Goal: Use online tool/utility: Utilize a website feature to perform a specific function

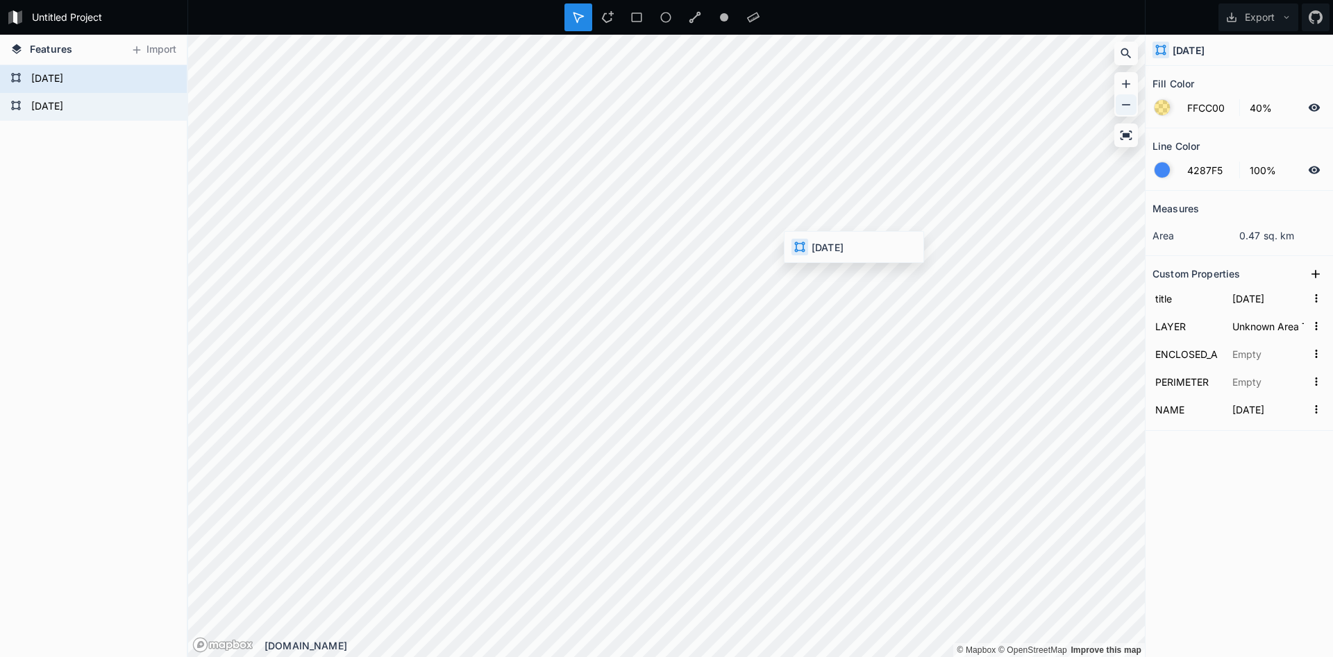
type input "December 15, 2009"
type input "0.03582 sq mi"
type input "4031.5 ft"
type input "December 15, 2009"
type input "December 13, 2009"
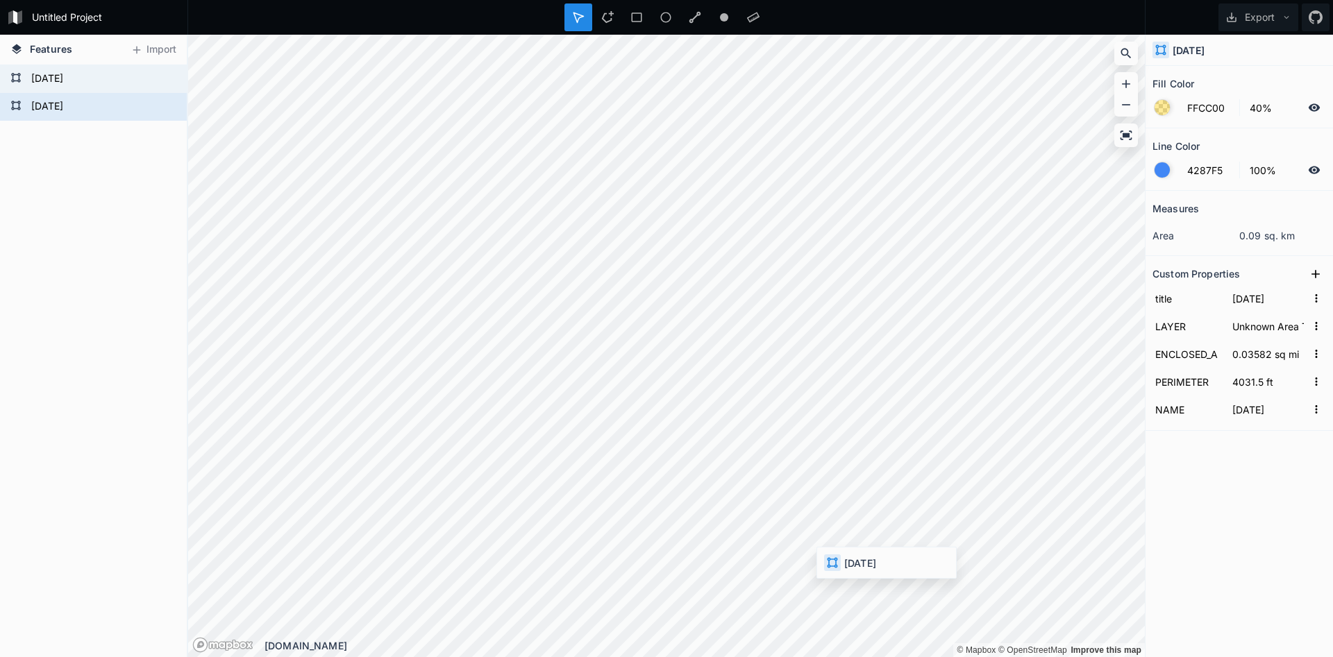
type input "December 13, 2009"
type input "December 15, 2009"
type input "0.03582 sq mi"
type input "4031.5 ft"
type input "December 15, 2009"
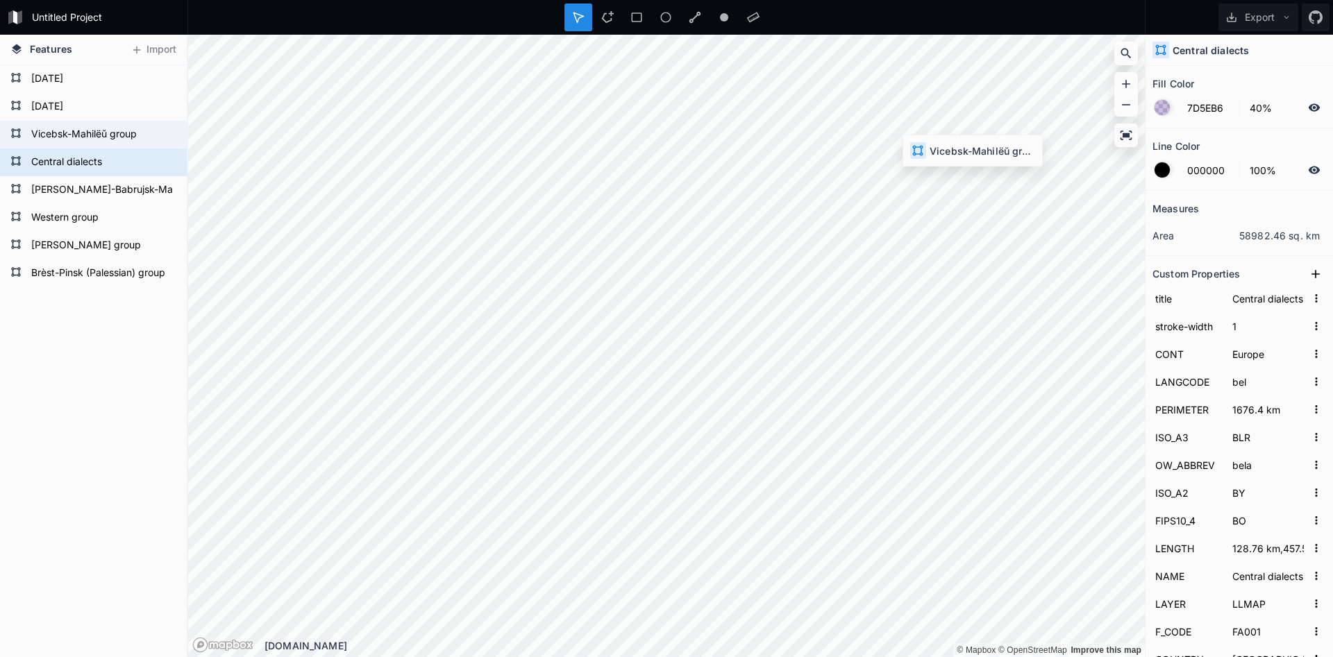
type input "F89CF1"
type input "Vicebsk-Mahilëŭ group"
type input "1226.8 km"
type input "343.45 km,191.59 km"
type input "Vicebsk-Mahilëŭ group"
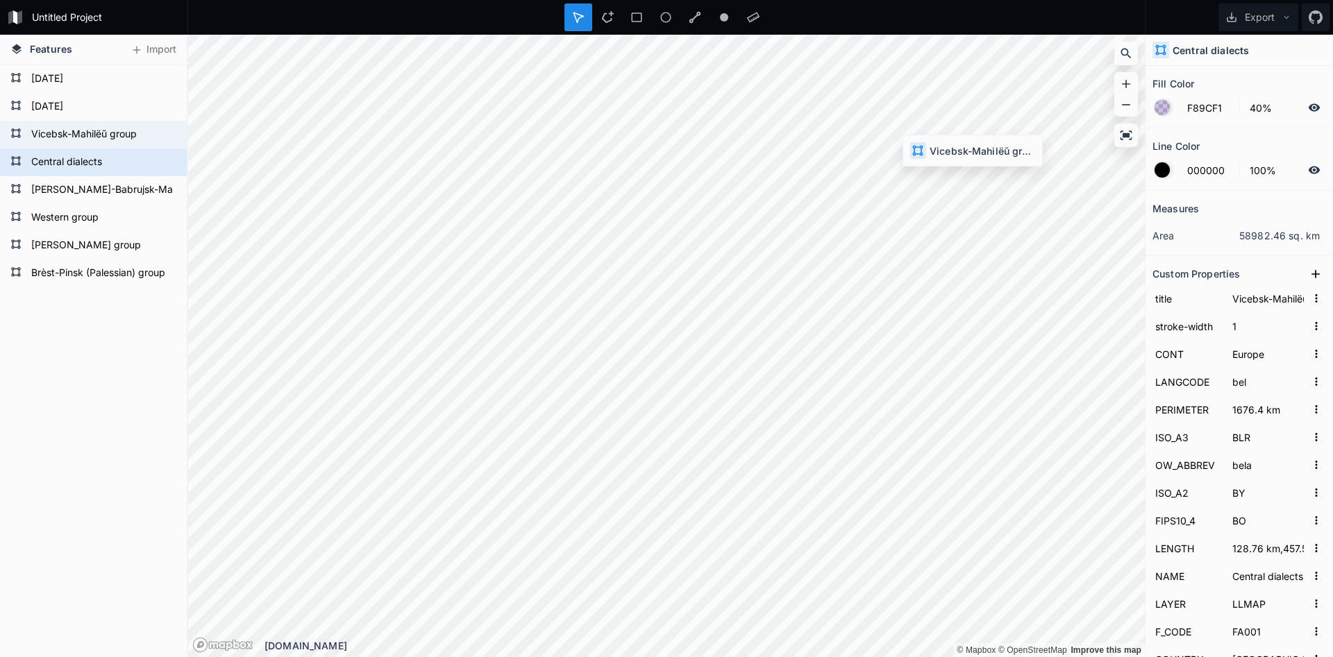
type input "31760 sq km"
type input "bel-vic"
type input "307° 12' 35.5",25° 48' 44.1""
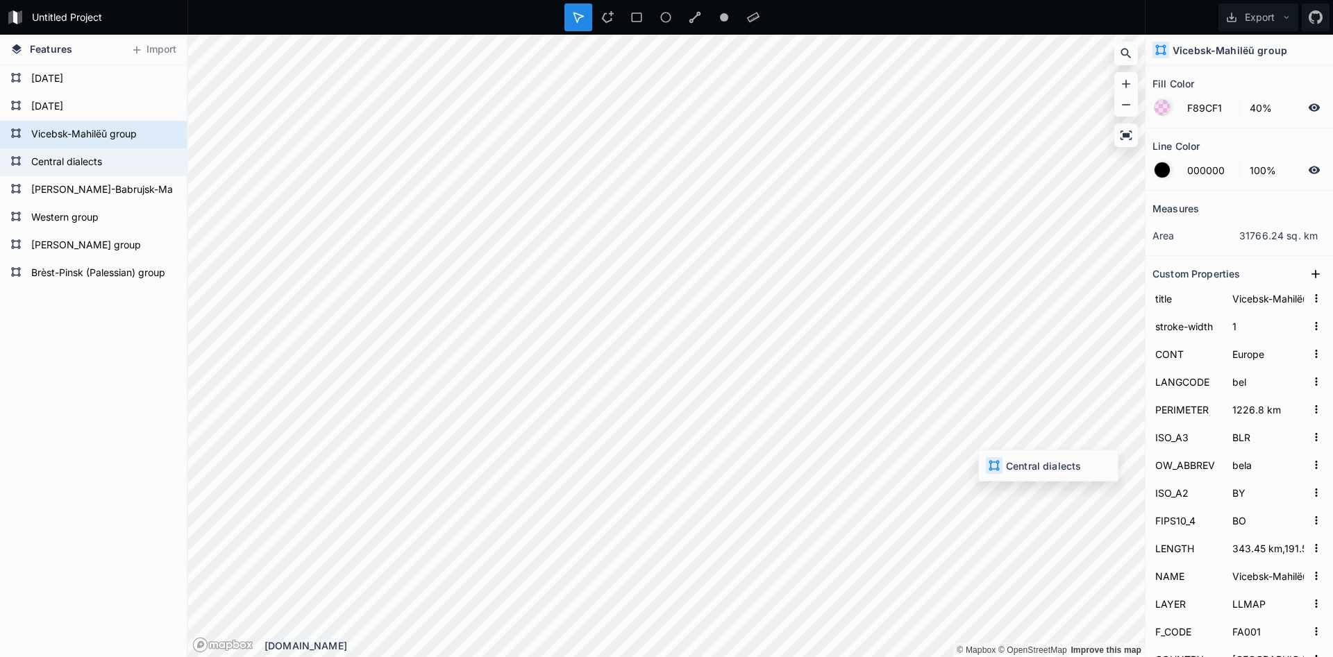
type input "7D5EB6"
type input "Central dialects"
type input "1676.4 km"
type input "128.76 km,457.58 km,343.45 km,213.17 km"
type input "Central dialects"
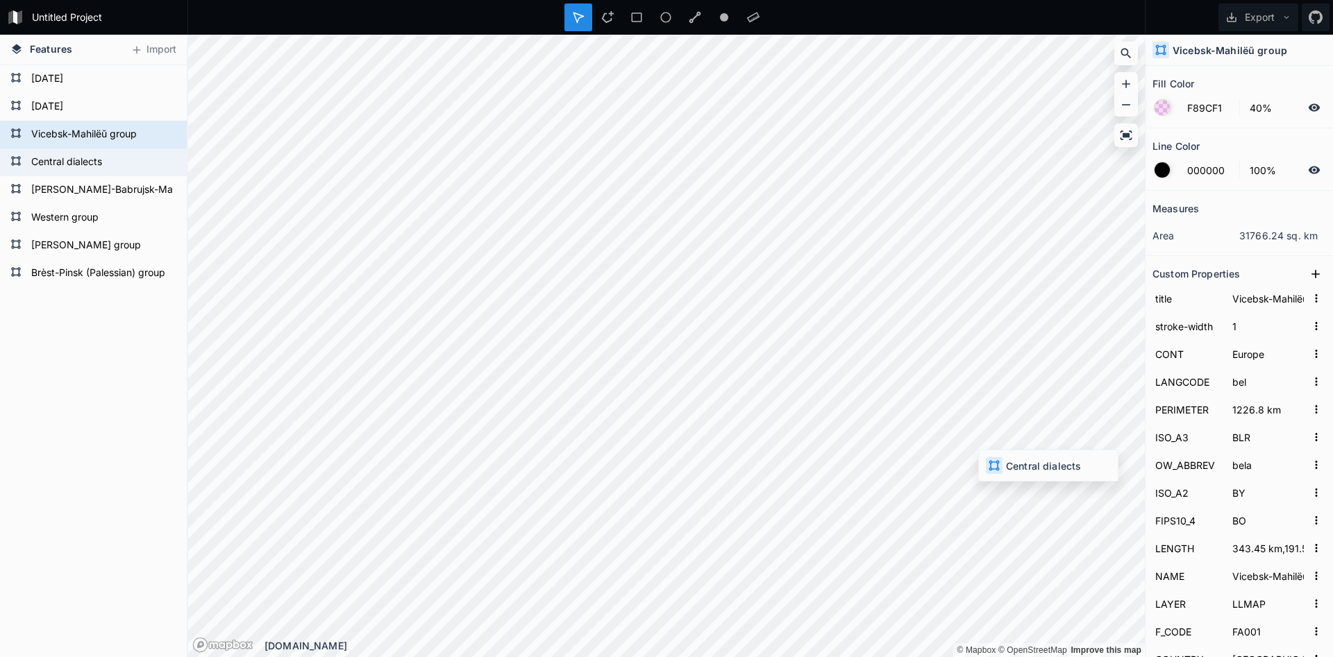
type input "59141 sq km"
type input "bel-cen"
type input "96° 29' 4.9",303° 14' 14.7",307° 12' 35.5",95° 52' 28.8""
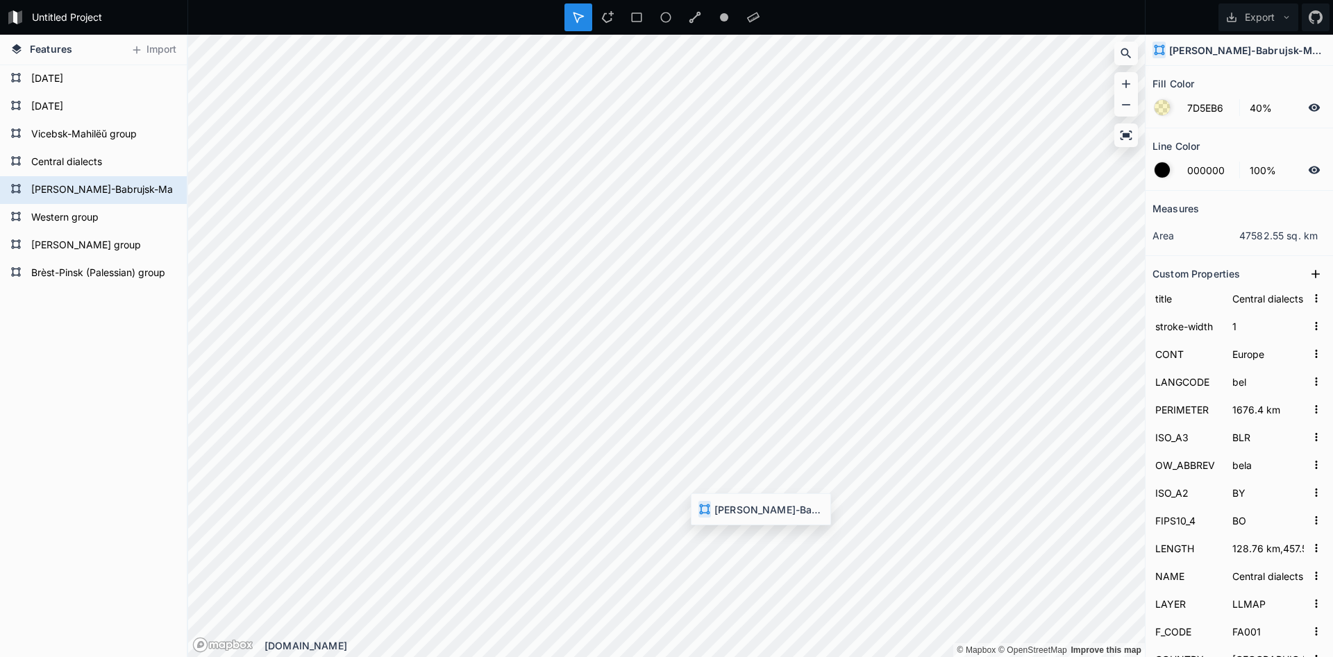
type input "F2E56F"
type input "Sluck-Babrujsk-Mazyr group"
type input "1220.8 km"
type input "394.17 km,135.62 km,66.282 km"
type input "Sluck-Babrujsk-Mazyr group"
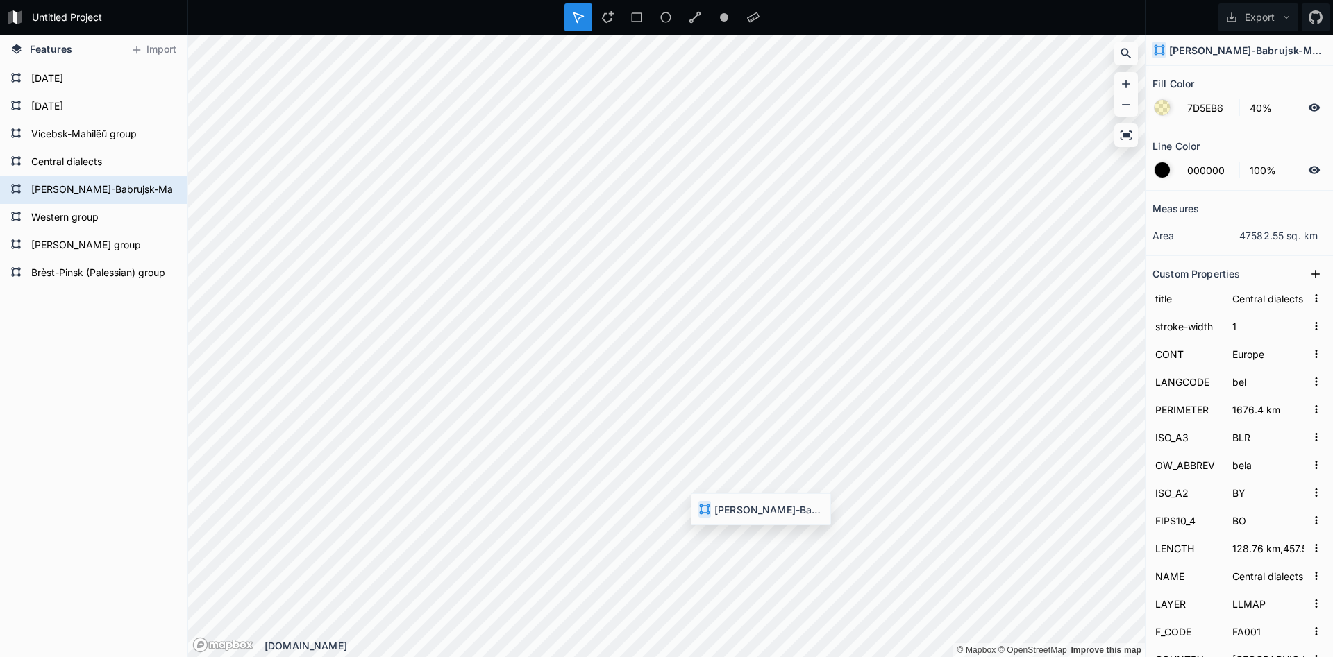
type input "47461 sq km"
type input "bel-sbm"
type input "303° 18' 2.0",358° 03' 49.7",26° 14' 7.3""
click at [1313, 301] on icon "button" at bounding box center [1316, 298] width 12 height 12
click at [1269, 297] on input "Sluck-Babrujsk-Mazyr group" at bounding box center [1267, 298] width 77 height 21
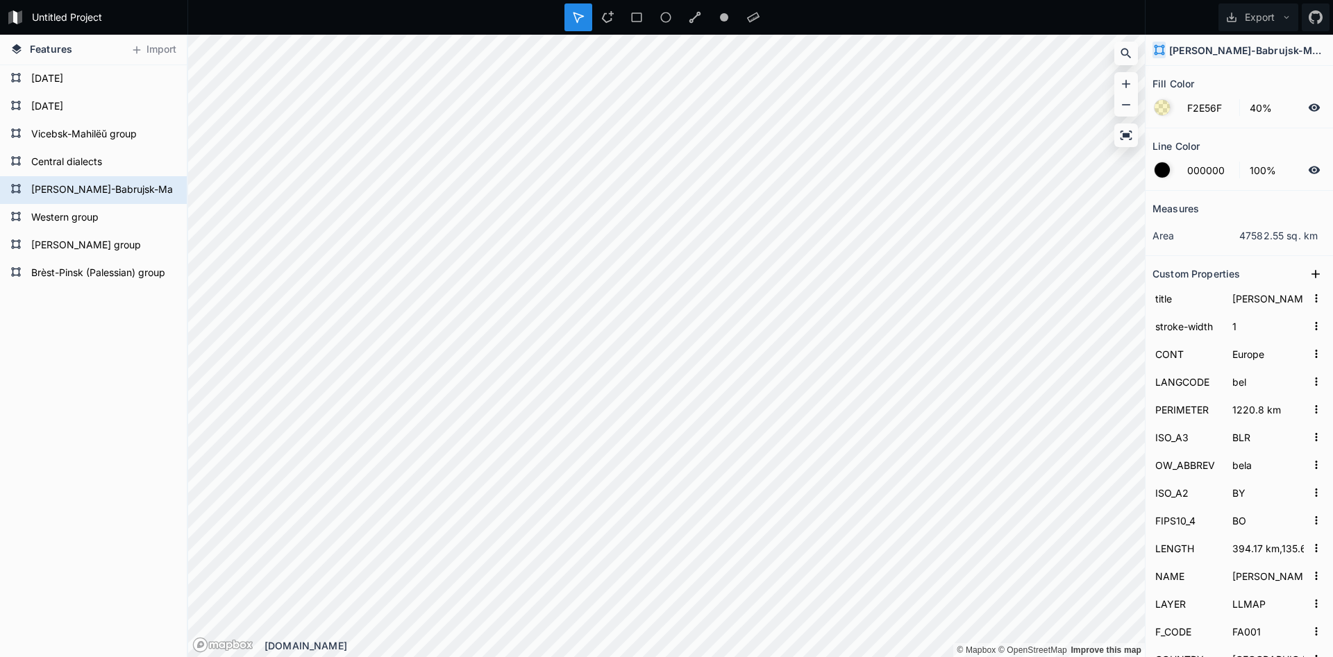
type input "7D5EB6"
type input "Central dialects"
type input "1676.4 km"
type input "128.76 km,457.58 km,343.45 km,213.17 km"
type input "Central dialects"
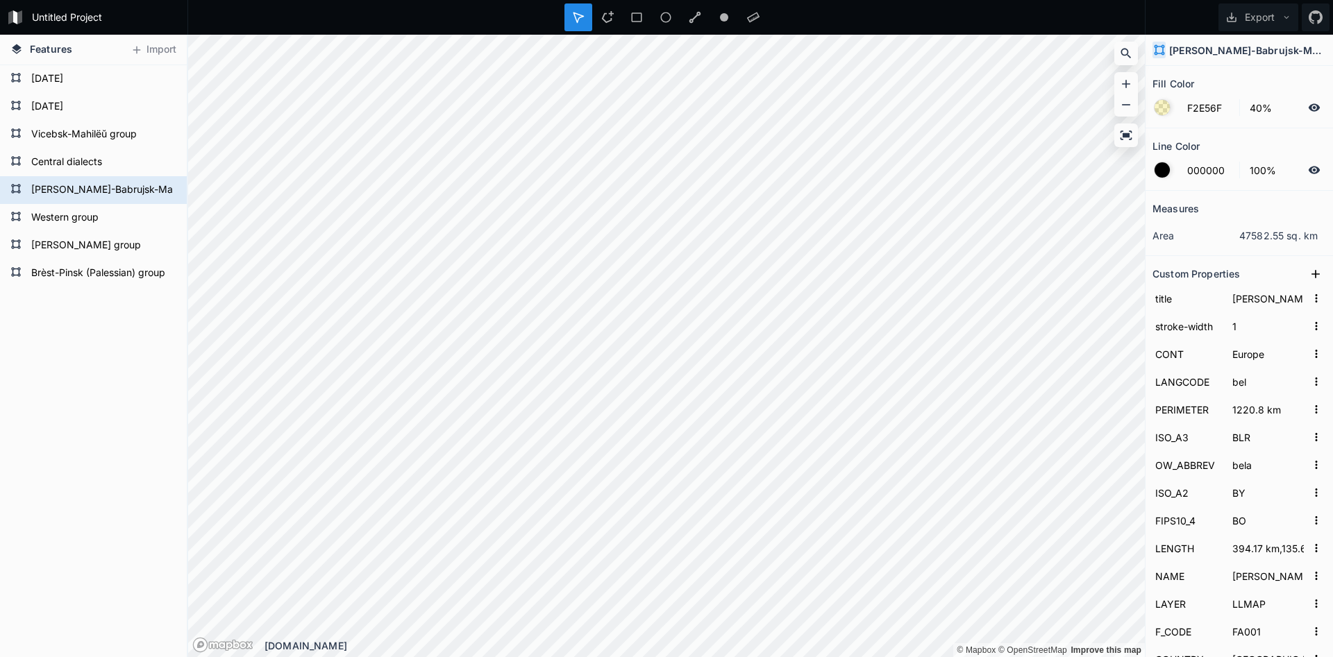
type input "59141 sq km"
type input "bel-cen"
type input "96° 29' 4.9",303° 14' 14.7",307° 12' 35.5",95° 52' 28.8""
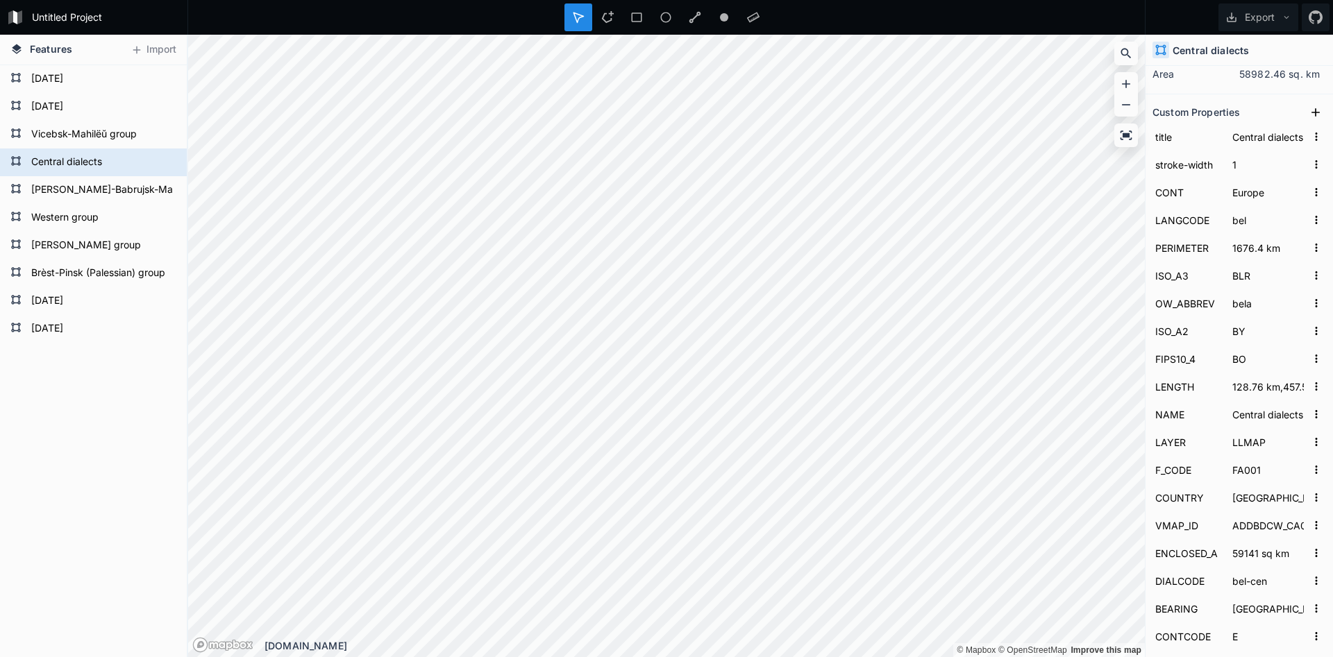
scroll to position [287, 0]
